Goal: Entertainment & Leisure: Consume media (video, audio)

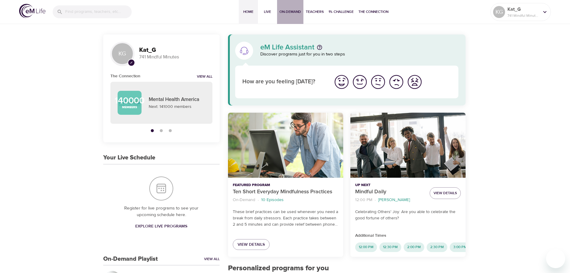
click at [289, 12] on span "On-Demand" at bounding box center [290, 12] width 22 height 6
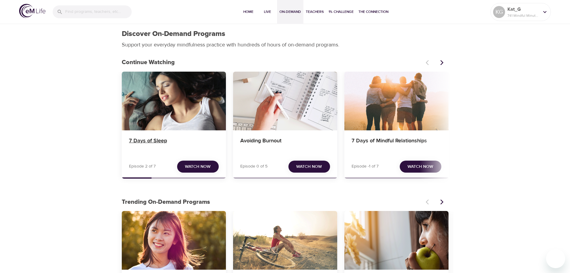
click at [148, 141] on h4 "7 Days of Sleep" at bounding box center [174, 144] width 90 height 14
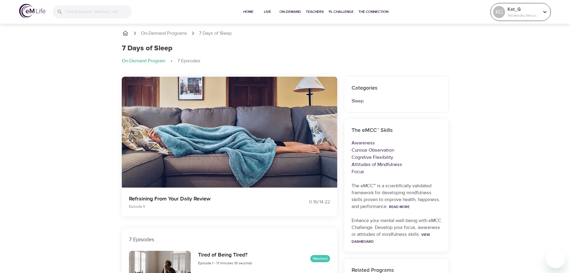
click at [536, 10] on p "Kat_G" at bounding box center [524, 9] width 32 height 7
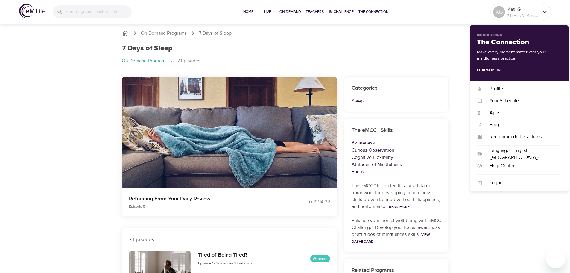
drag, startPoint x: 500, startPoint y: 91, endPoint x: 339, endPoint y: 45, distance: 167.1
click at [339, 45] on div "7 Days of Sleep" at bounding box center [285, 48] width 327 height 9
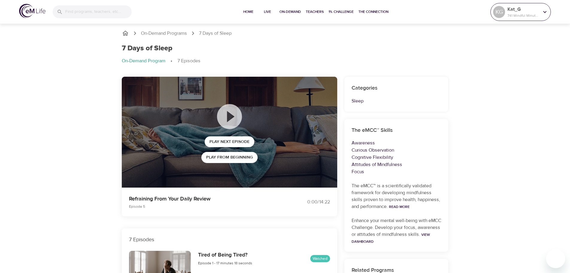
click at [518, 10] on p "Kat_G" at bounding box center [524, 9] width 32 height 7
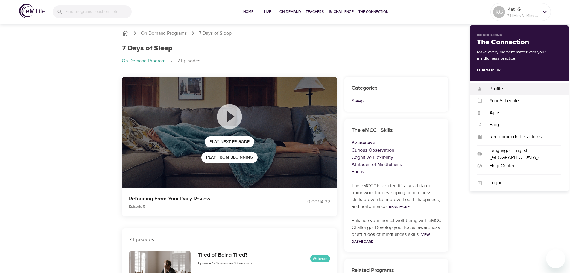
click at [500, 89] on div "Profile" at bounding box center [521, 88] width 79 height 7
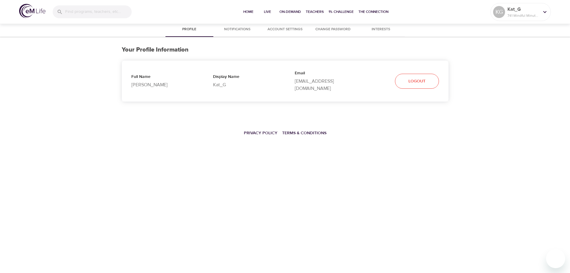
select select "10"
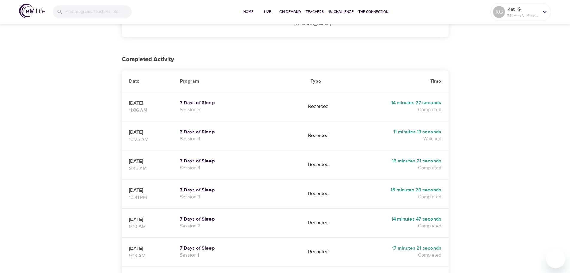
scroll to position [61, 0]
